Goal: Task Accomplishment & Management: Manage account settings

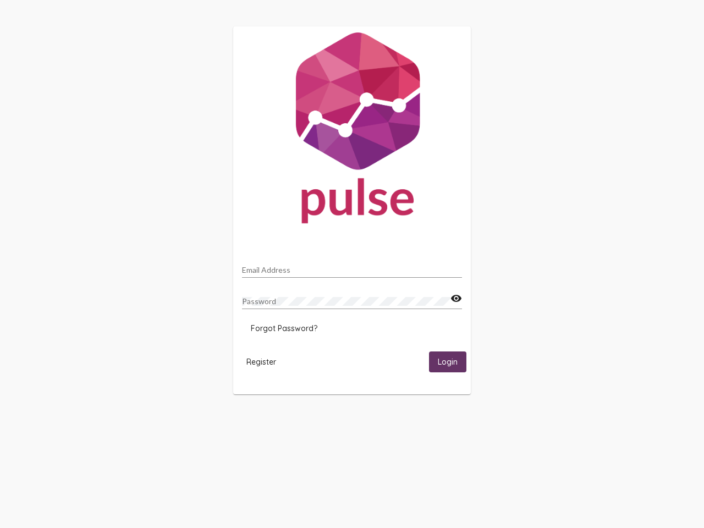
click at [352, 267] on input "Email Address" at bounding box center [352, 270] width 220 height 9
click at [456, 299] on mat-icon "visibility" at bounding box center [457, 298] width 12 height 13
click at [284, 329] on span "Forgot Password?" at bounding box center [284, 329] width 67 height 10
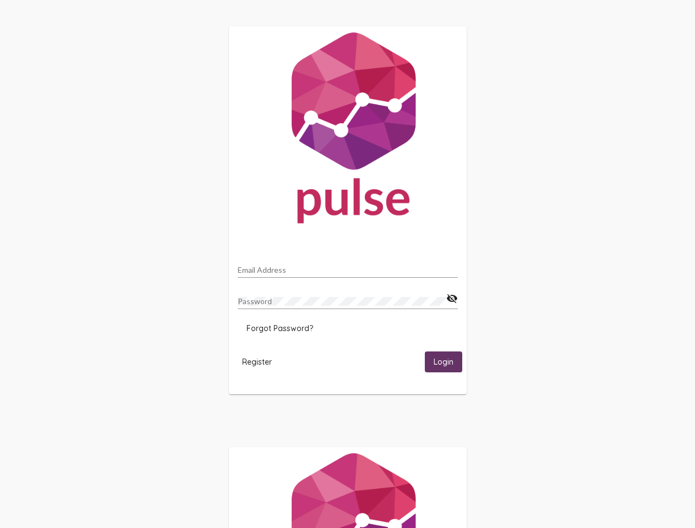
click at [261, 362] on span "Register" at bounding box center [257, 362] width 30 height 10
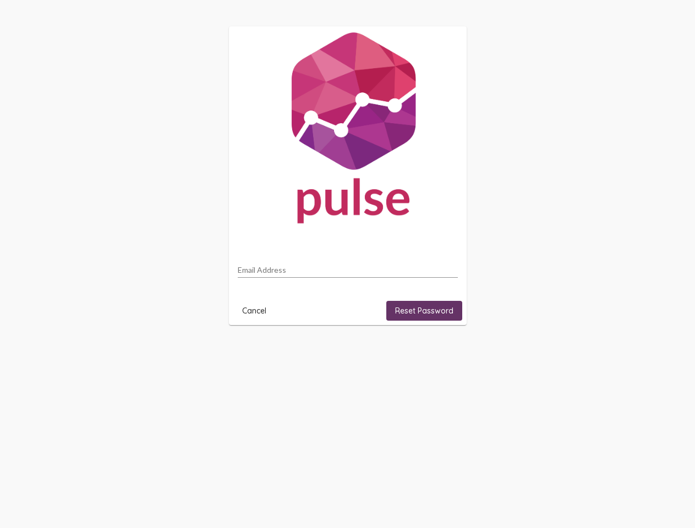
click at [448, 352] on html "Email Address Cancel Reset Password" at bounding box center [347, 176] width 695 height 352
